Goal: Information Seeking & Learning: Understand process/instructions

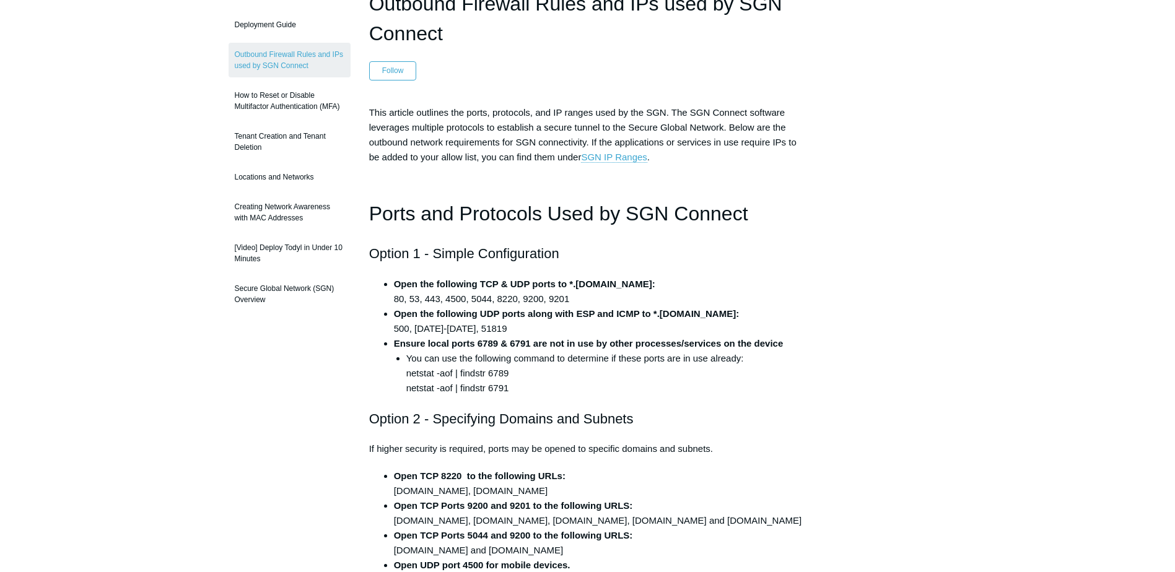
scroll to position [124, 0]
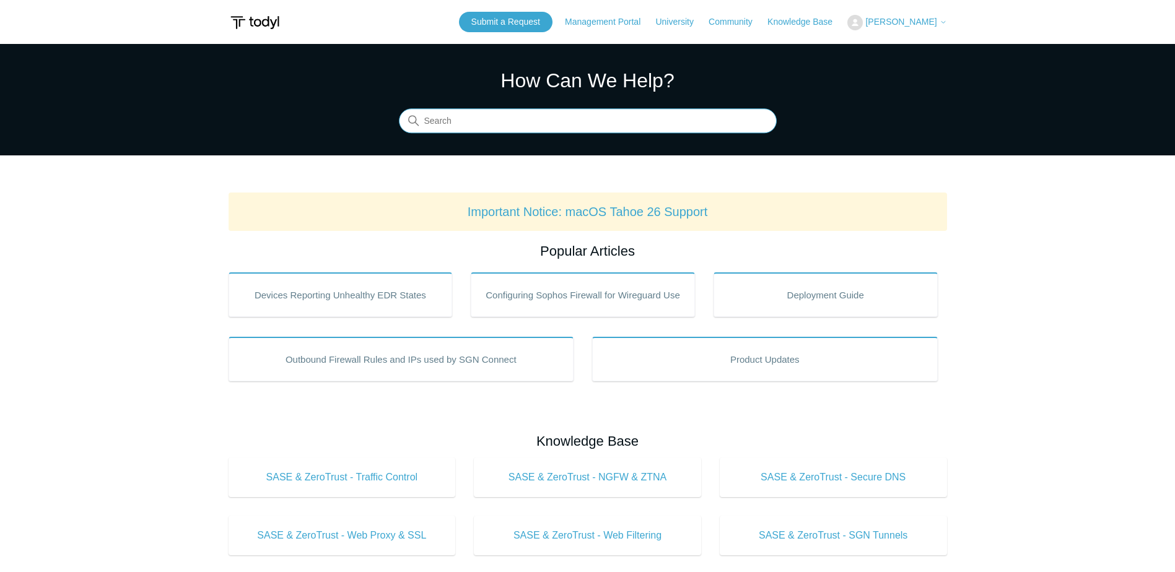
click at [550, 128] on input "Search" at bounding box center [588, 121] width 378 height 25
type input "uninstall"
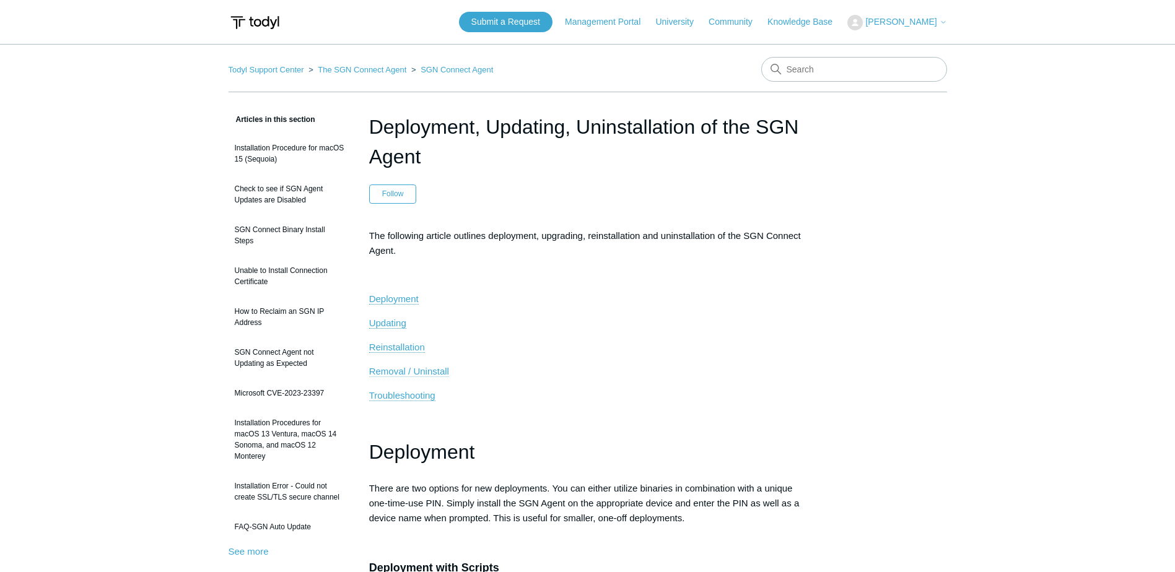
click at [412, 370] on span "Removal / Uninstall" at bounding box center [409, 371] width 80 height 11
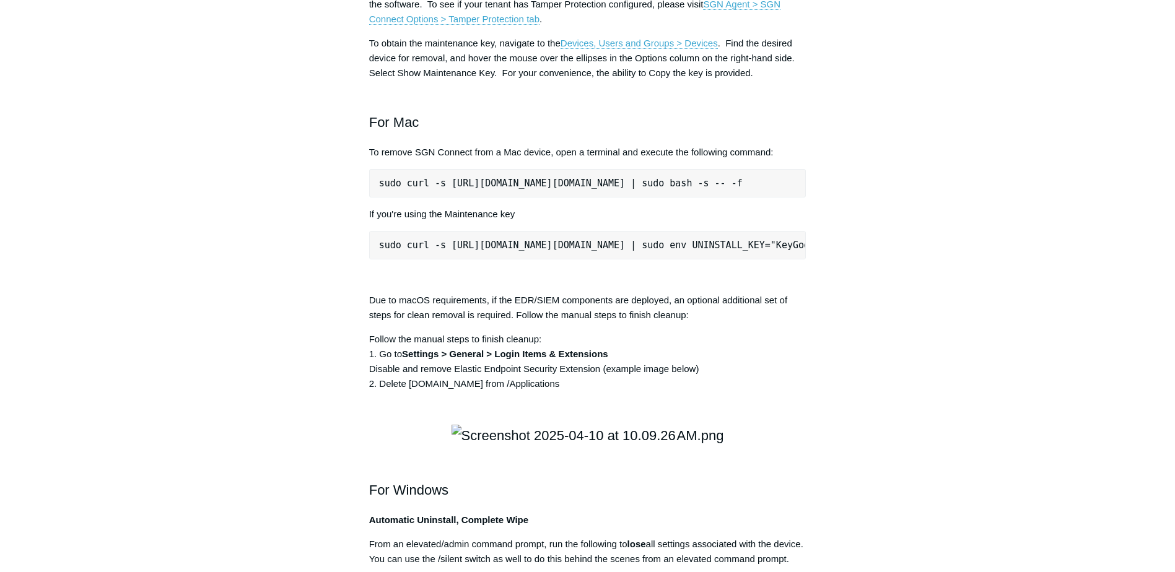
drag, startPoint x: 627, startPoint y: 65, endPoint x: 595, endPoint y: 144, distance: 85.3
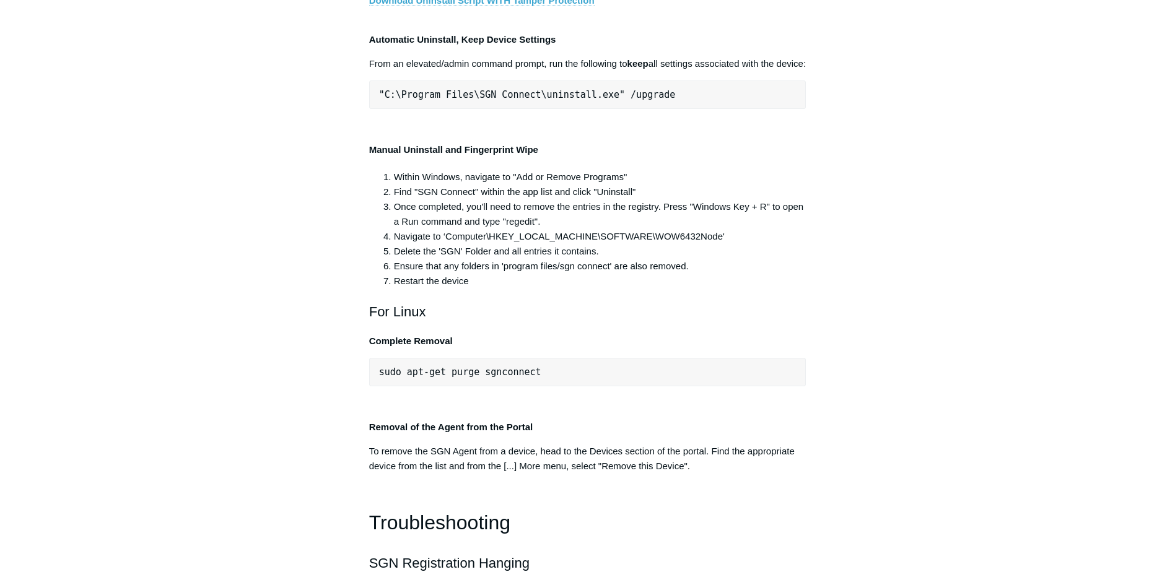
scroll to position [2409, 0]
drag, startPoint x: 380, startPoint y: 325, endPoint x: 802, endPoint y: 329, distance: 422.9
copy pre ""C:\Program Files\SGN Connect\uninstall.exe" /uninstallKey yourMaintenanceKeyHe…"
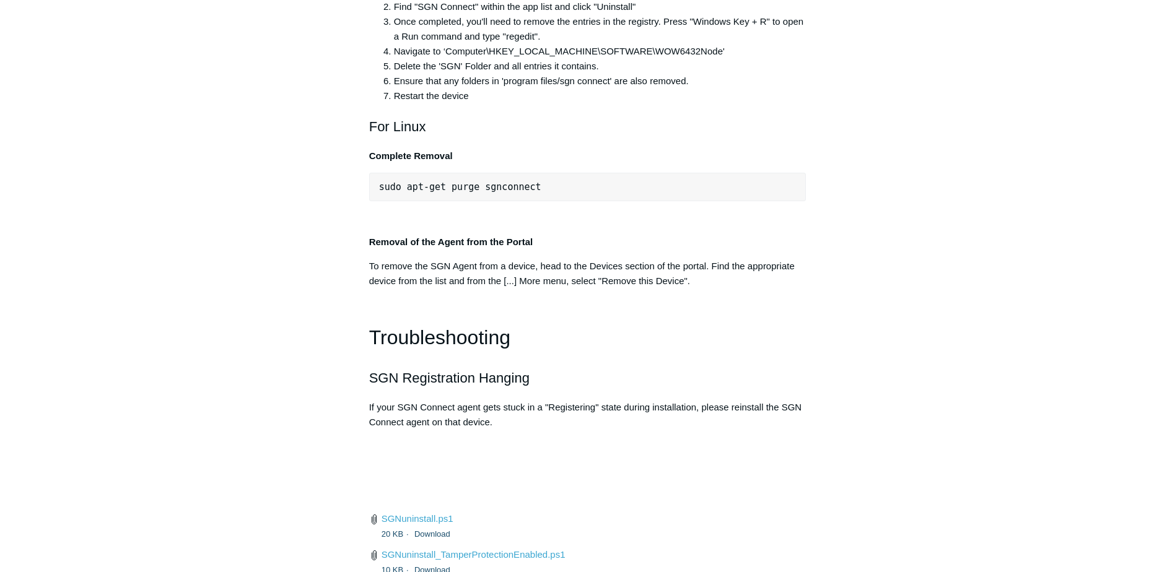
scroll to position [2594, 0]
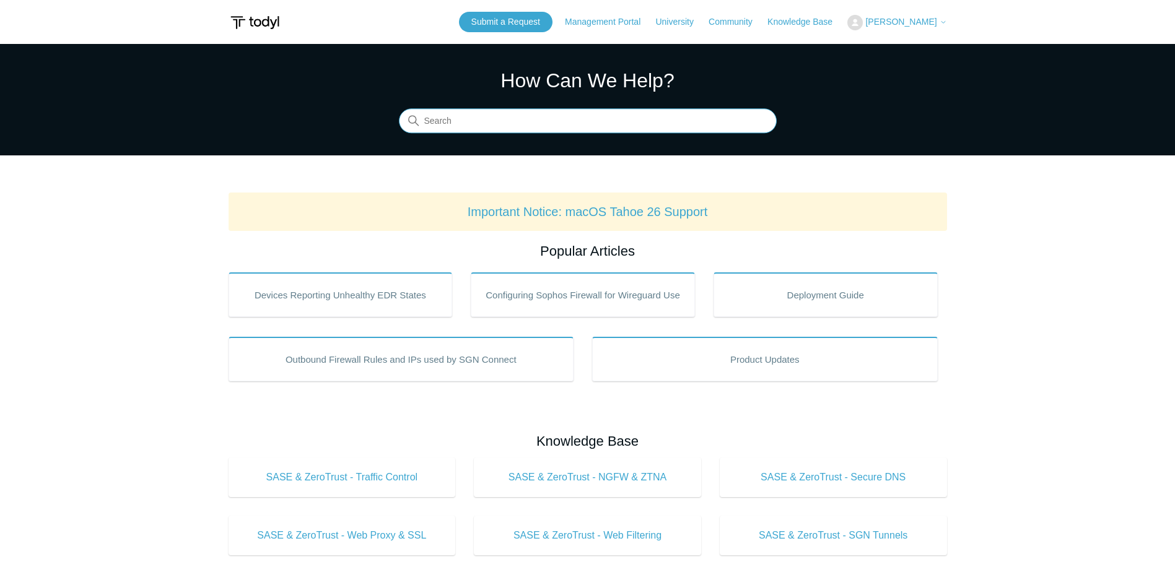
click at [645, 111] on input "Search" at bounding box center [588, 121] width 378 height 25
type input "tamper"
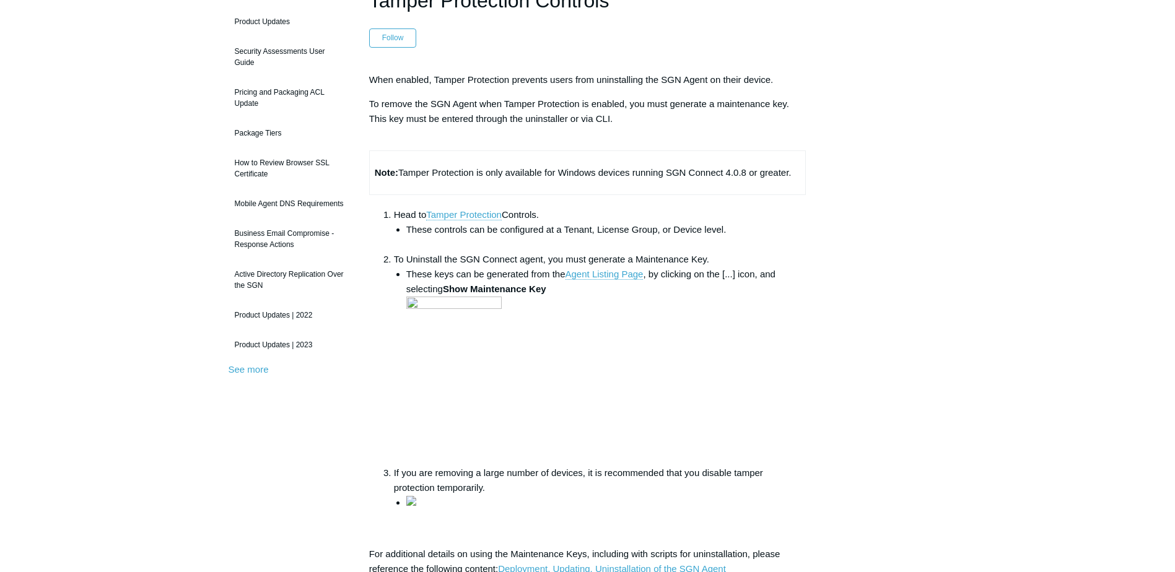
scroll to position [124, 0]
